Goal: Task Accomplishment & Management: Complete application form

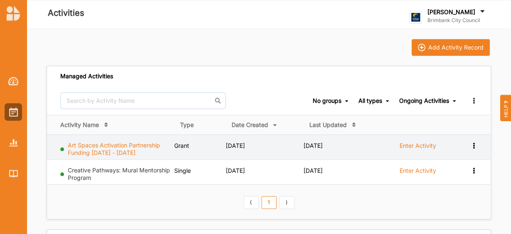
click at [117, 145] on link "Art Spaces Activation Partnership Funding [DATE] - [DATE]" at bounding box center [114, 148] width 92 height 15
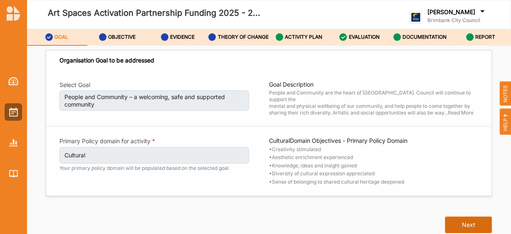
click at [456, 227] on button "Next" at bounding box center [468, 224] width 47 height 17
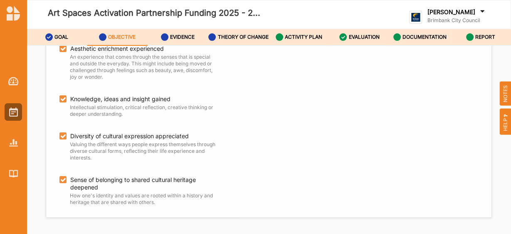
scroll to position [42, 0]
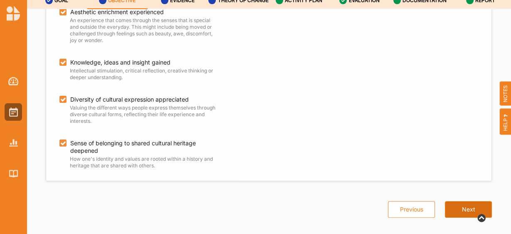
click at [459, 201] on button "Next" at bounding box center [468, 209] width 47 height 17
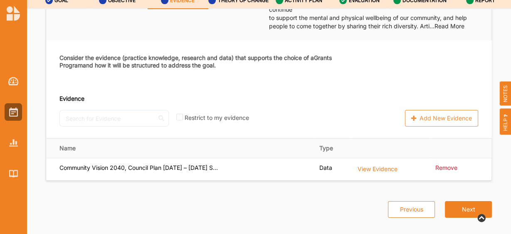
scroll to position [42, 0]
click at [394, 201] on button "Previous" at bounding box center [411, 209] width 47 height 17
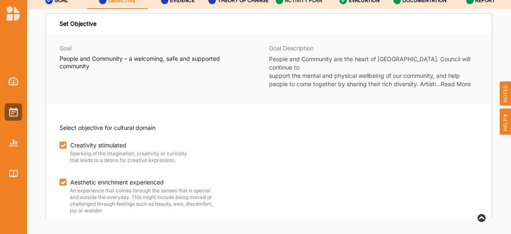
click at [310, 2] on label "ACTIVITY PLAN" at bounding box center [303, 0] width 37 height 7
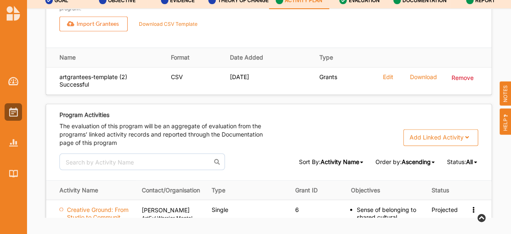
scroll to position [1244, 0]
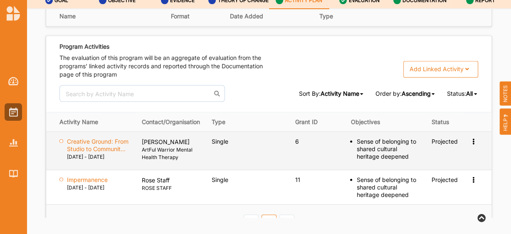
click at [470, 143] on icon at bounding box center [473, 140] width 7 height 6
click at [382, 150] on div "Sense of belonging to shared cultural heritage deepened" at bounding box center [388, 148] width 63 height 22
click at [470, 143] on icon at bounding box center [473, 140] width 7 height 6
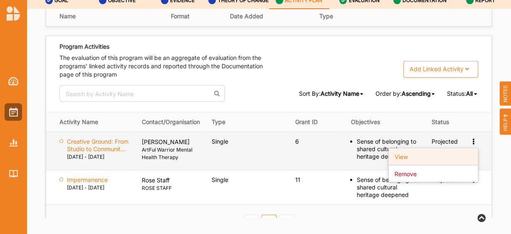
click at [441, 159] on div "View" at bounding box center [433, 156] width 89 height 17
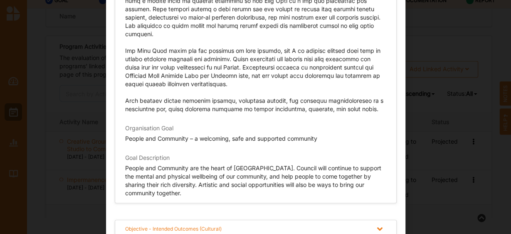
scroll to position [42, 0]
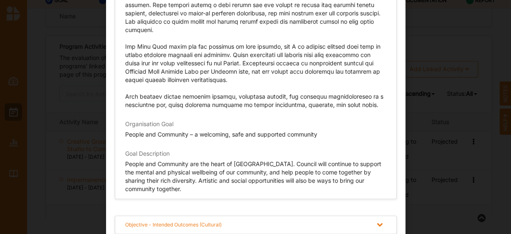
click at [300, 223] on div "Objective - Intended Outcomes (Cultural)" at bounding box center [255, 224] width 281 height 17
click at [301, 223] on div "Objective - Intended Outcomes (Cultural)" at bounding box center [255, 224] width 281 height 17
click at [321, 216] on div "Objective - Intended Outcomes (Cultural)" at bounding box center [255, 224] width 281 height 17
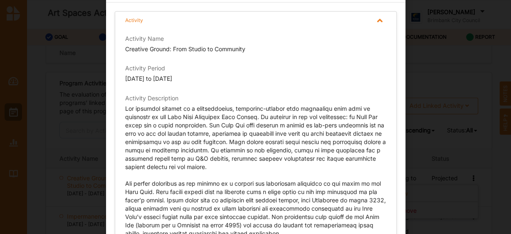
scroll to position [0, 0]
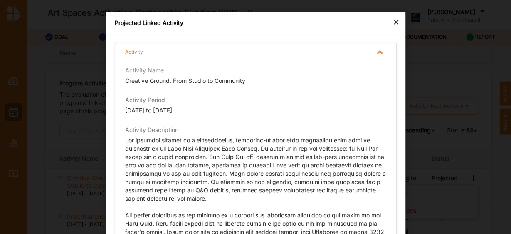
click at [396, 23] on div "×" at bounding box center [396, 22] width 7 height 10
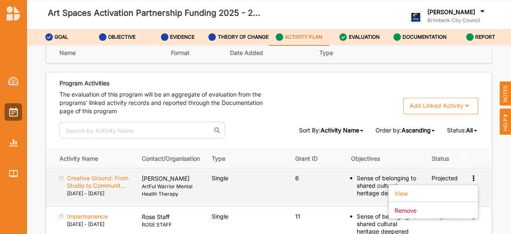
click at [311, 195] on td "6" at bounding box center [317, 187] width 56 height 38
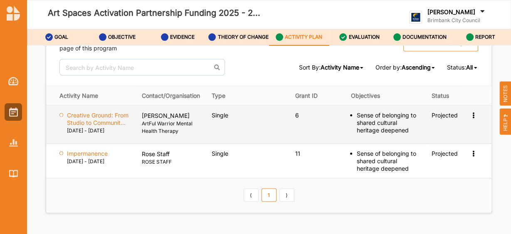
scroll to position [1308, 0]
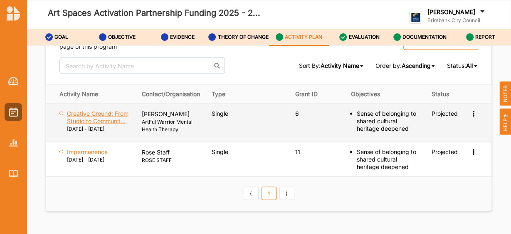
click at [103, 120] on label "Creative Ground: From Studio to Communit..." at bounding box center [98, 116] width 63 height 15
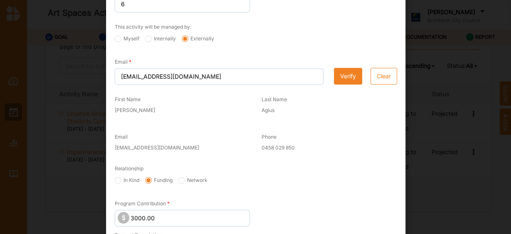
scroll to position [302, 0]
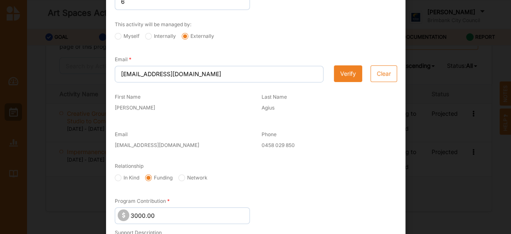
click at [345, 79] on button "Verify" at bounding box center [348, 73] width 28 height 17
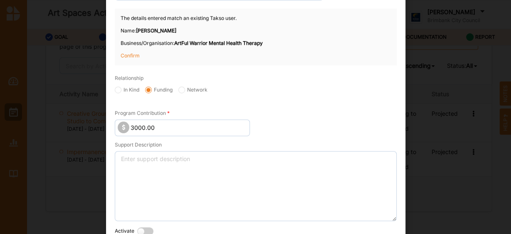
scroll to position [383, 0]
click at [132, 54] on p "Confirm" at bounding box center [142, 55] width 42 height 7
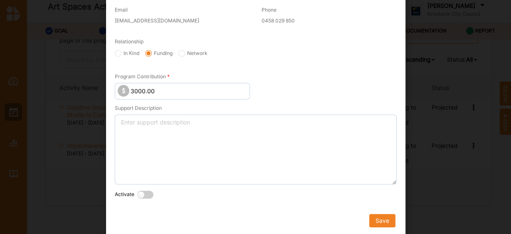
scroll to position [7, 0]
click at [138, 193] on label at bounding box center [147, 194] width 20 height 9
radio input "true"
click at [232, 193] on label at bounding box center [242, 194] width 20 height 9
radio input "true"
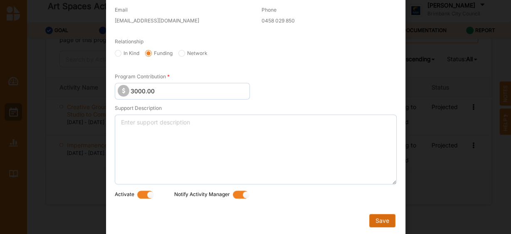
click at [382, 217] on button "Save" at bounding box center [382, 220] width 26 height 13
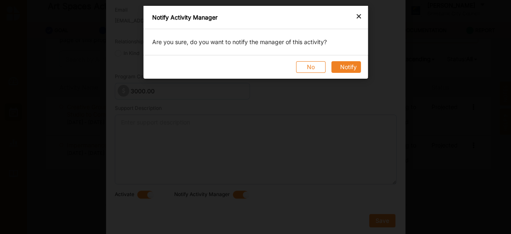
click at [342, 66] on button "Notify" at bounding box center [346, 67] width 30 height 12
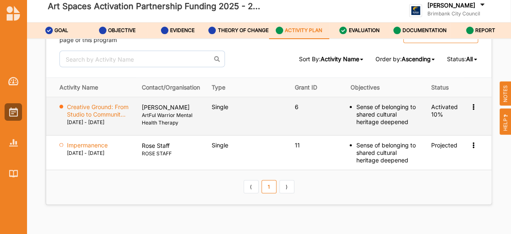
click at [470, 108] on icon at bounding box center [473, 106] width 7 height 6
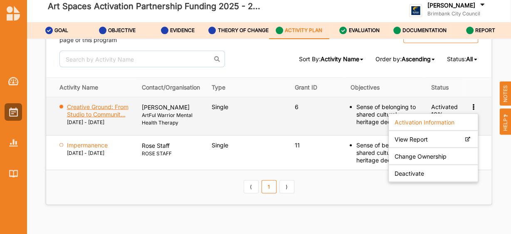
click at [102, 118] on label "Creative Ground: From Studio to Communit..." at bounding box center [98, 110] width 63 height 15
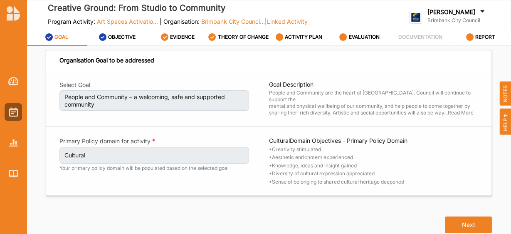
click at [109, 18] on span "Art Spaces Activatio..." at bounding box center [127, 21] width 61 height 7
click at [121, 40] on label "OBJECTIVE" at bounding box center [121, 37] width 27 height 7
select select "5"
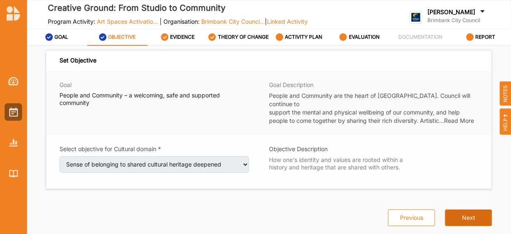
click at [471, 213] on button "Next" at bounding box center [468, 217] width 47 height 17
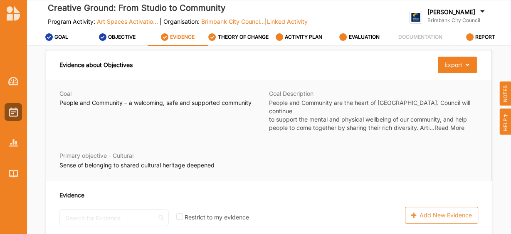
scroll to position [0, 0]
click at [245, 31] on div "THEORY OF CHANGE" at bounding box center [238, 36] width 60 height 15
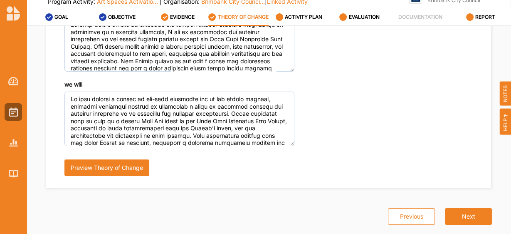
scroll to position [87, 0]
click at [460, 224] on button "Next" at bounding box center [468, 216] width 47 height 17
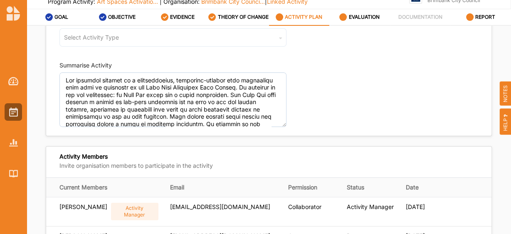
type textarea "The proposed project is a collaborative, community-focused arts initiative that…"
click at [313, 20] on label "ACTIVITY PLAN" at bounding box center [303, 17] width 37 height 7
click at [302, 24] on div "ACTIVITY PLAN" at bounding box center [299, 17] width 47 height 15
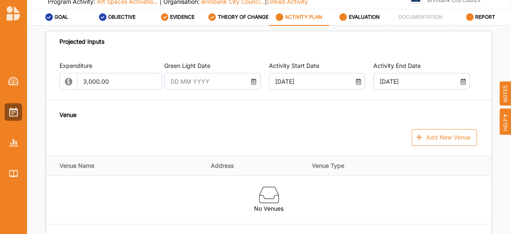
scroll to position [347, 0]
click at [210, 85] on form at bounding box center [212, 80] width 96 height 17
click at [253, 83] on form at bounding box center [212, 80] width 96 height 17
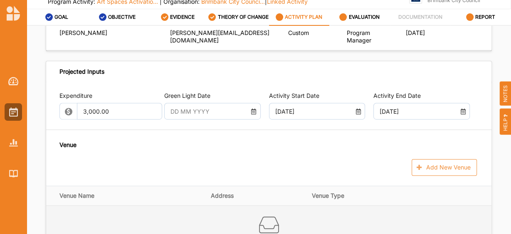
scroll to position [316, 0]
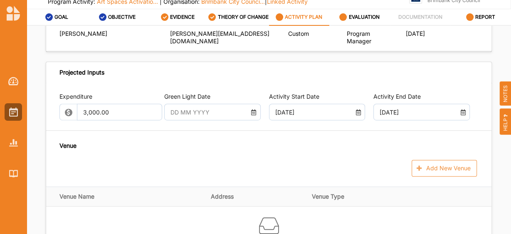
drag, startPoint x: 197, startPoint y: 208, endPoint x: 182, endPoint y: 131, distance: 78.3
drag, startPoint x: 182, startPoint y: 131, endPoint x: 173, endPoint y: 138, distance: 11.6
click at [173, 138] on div "Expenditure 3,000.00 Green Light Date Activity Start Date 07 Feb 2026 Activity …" at bounding box center [268, 201] width 445 height 238
click at [234, 108] on form at bounding box center [212, 112] width 96 height 17
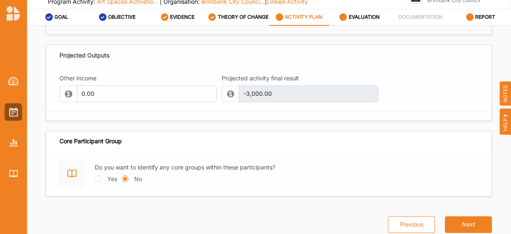
scroll to position [808, 0]
click at [465, 222] on button "Next" at bounding box center [468, 224] width 47 height 17
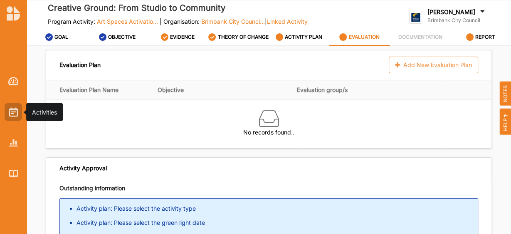
click at [12, 110] on img at bounding box center [13, 111] width 9 height 9
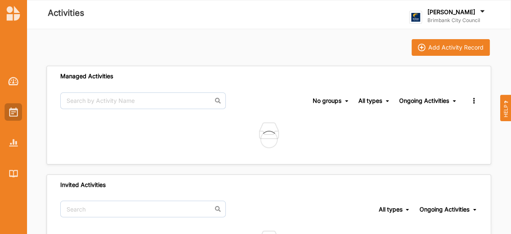
scroll to position [5, 0]
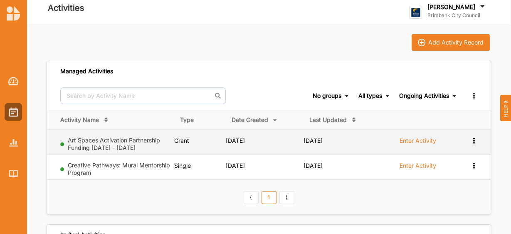
click at [139, 144] on label "Art Spaces Activation Partnership Funding 2025 - 2026" at bounding box center [120, 143] width 104 height 15
click at [137, 139] on link "Art Spaces Activation Partnership Funding 2025 - 2026" at bounding box center [114, 143] width 92 height 15
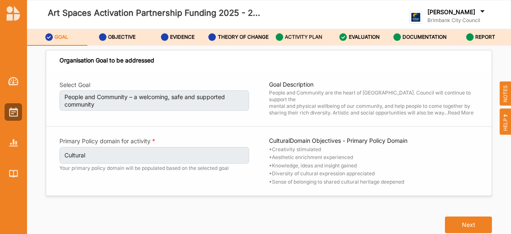
click at [296, 38] on label "ACTIVITY PLAN" at bounding box center [303, 37] width 37 height 7
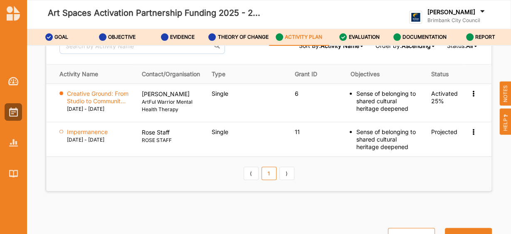
scroll to position [1329, 0]
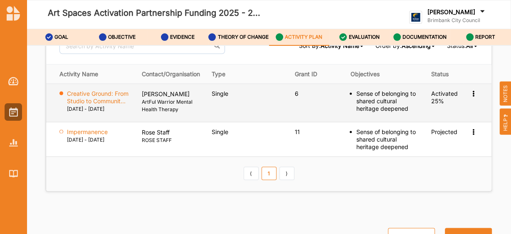
click at [104, 109] on label "07 Feb 2026 - 30 Apr 2026" at bounding box center [85, 108] width 37 height 7
click at [148, 98] on p "[PERSON_NAME]" at bounding box center [171, 94] width 58 height 8
click at [109, 99] on label "Creative Ground: From Studio to Communit..." at bounding box center [98, 97] width 63 height 15
click at [470, 96] on icon at bounding box center [473, 93] width 7 height 6
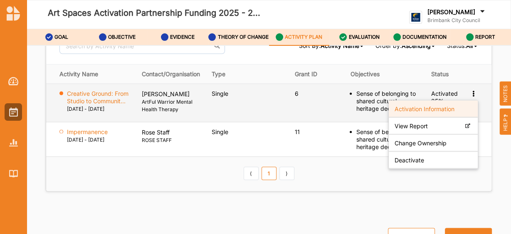
click at [440, 118] on div "Activation Information" at bounding box center [433, 109] width 89 height 17
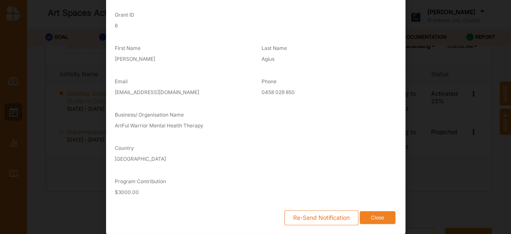
scroll to position [165, 0]
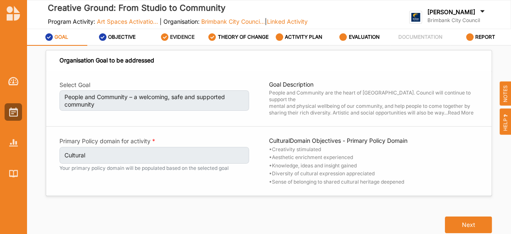
scroll to position [0, 0]
